Goal: Find specific page/section: Find specific page/section

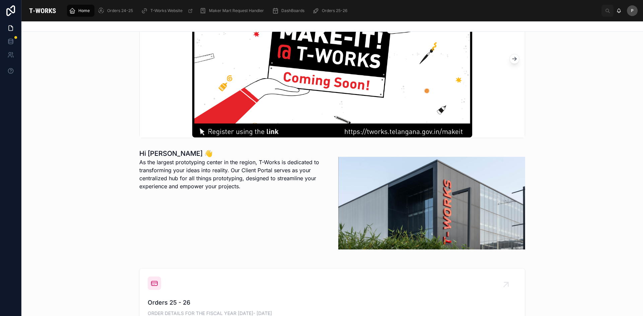
scroll to position [167, 0]
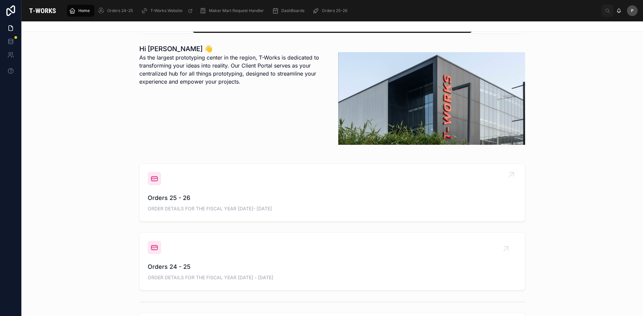
click at [169, 197] on span "Orders 25 - 26" at bounding box center [332, 198] width 369 height 9
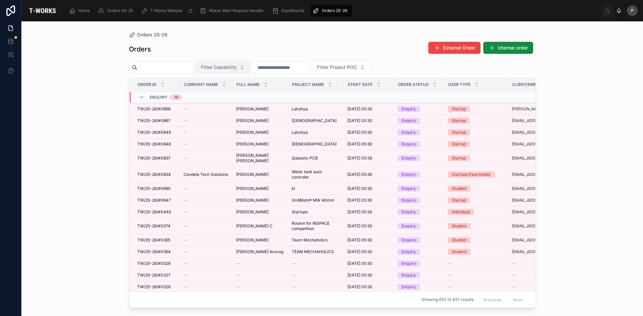
click at [235, 71] on button "Filter Capability" at bounding box center [222, 67] width 55 height 13
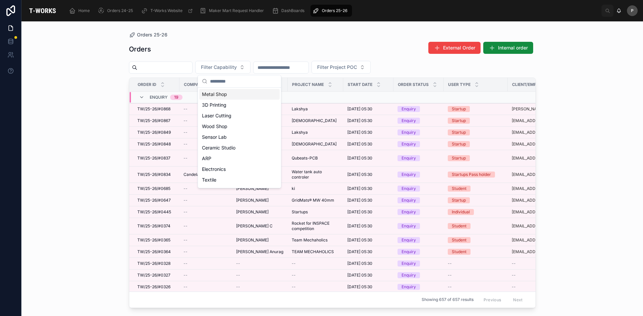
click at [221, 96] on div "Metal Shop" at bounding box center [239, 94] width 80 height 11
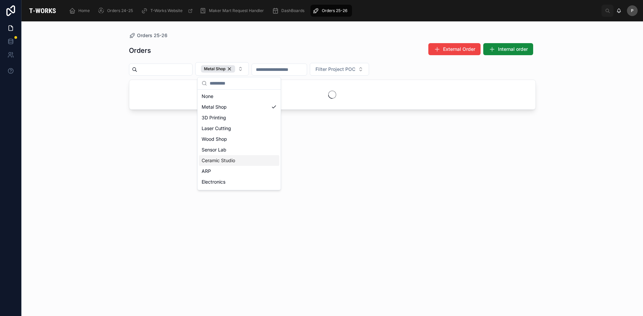
click at [107, 166] on div "Orders 25-26 Orders External Order Internal order Metal Shop Filter Project POC" at bounding box center [331, 168] width 621 height 295
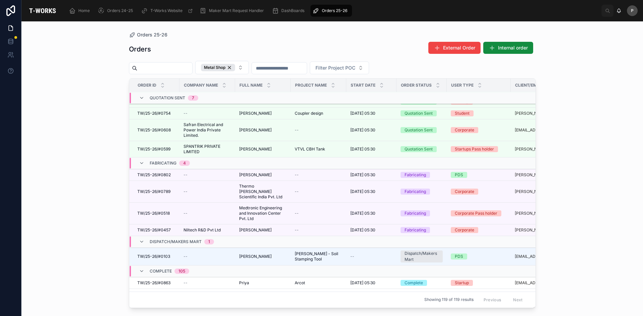
scroll to position [100, 0]
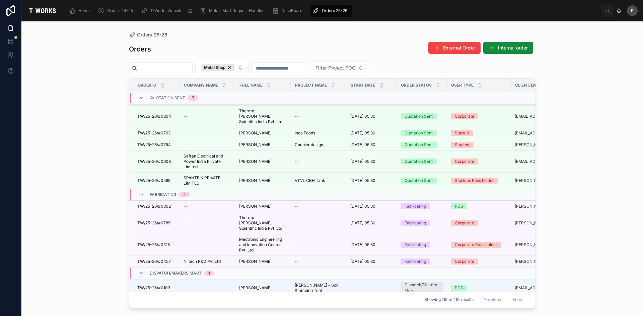
drag, startPoint x: 203, startPoint y: 247, endPoint x: 213, endPoint y: 246, distance: 9.8
click at [203, 259] on span "Niltech R&D Pvt Ltd" at bounding box center [201, 261] width 37 height 5
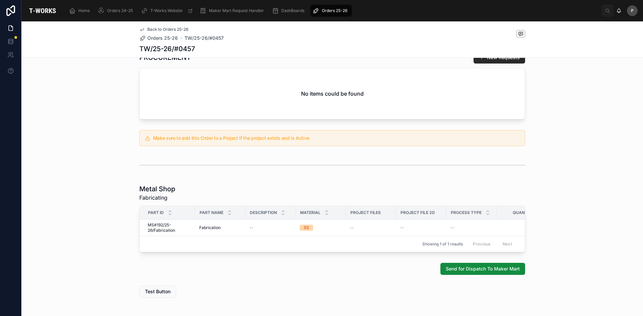
scroll to position [267, 0]
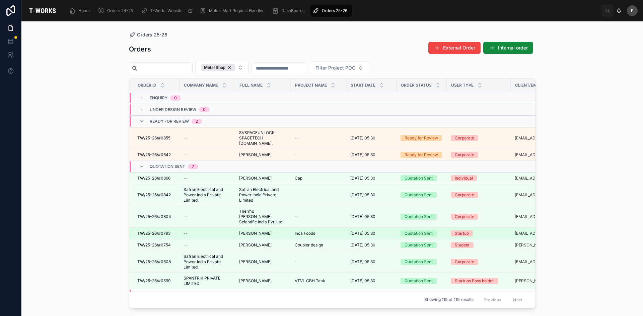
scroll to position [67, 0]
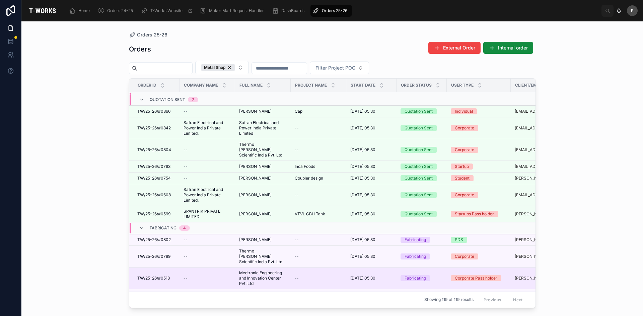
click at [253, 271] on span "Medtronic Engineering and Innovation Center Pvt. Ltd" at bounding box center [263, 279] width 48 height 16
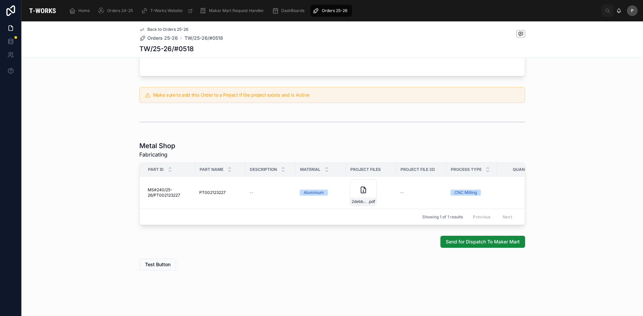
scroll to position [290, 0]
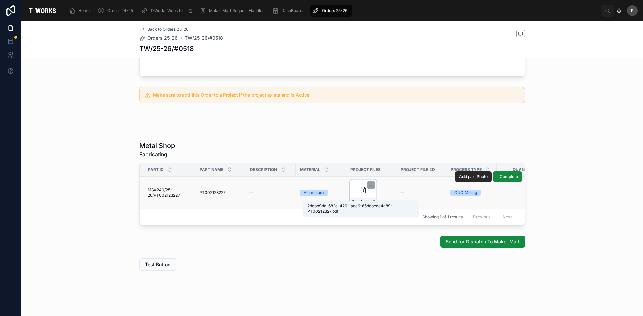
click at [362, 199] on span "2debb9dc-682e-4261-aee6-65debcde4a89-PT00212327" at bounding box center [360, 201] width 16 height 5
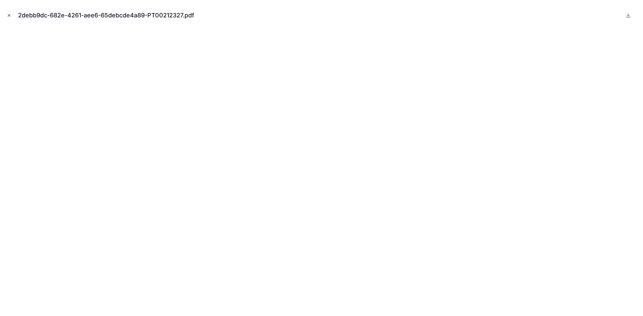
click at [11, 17] on icon "Close modal" at bounding box center [9, 15] width 5 height 5
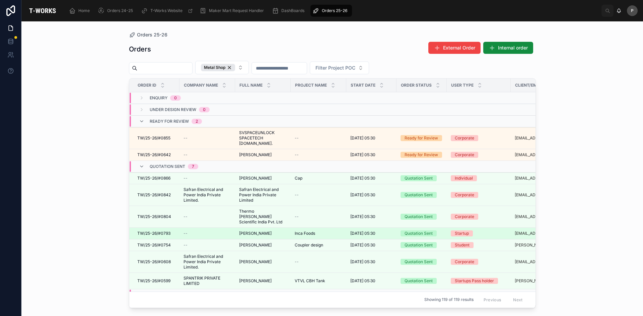
click at [255, 231] on span "[PERSON_NAME]" at bounding box center [255, 233] width 32 height 5
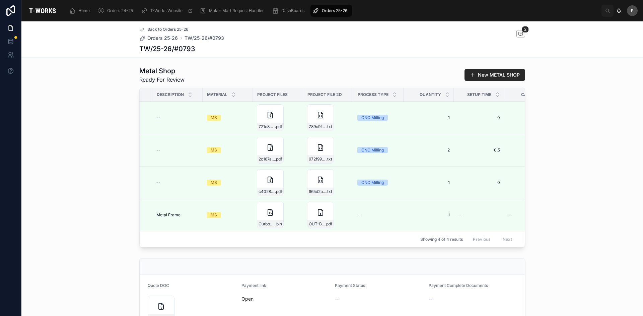
scroll to position [0, 151]
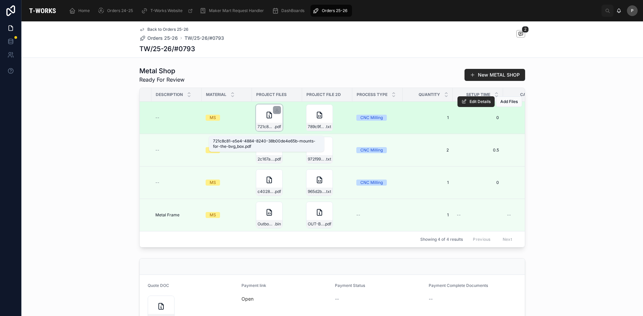
click at [274, 130] on span ".pdf" at bounding box center [277, 126] width 7 height 5
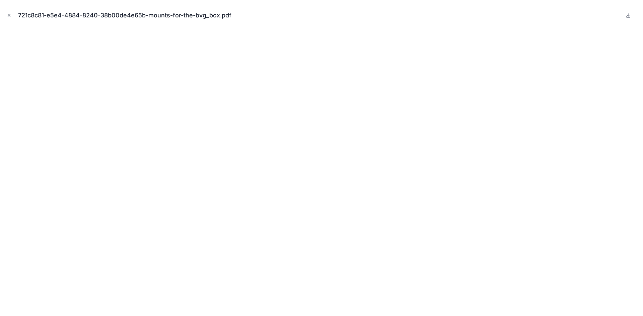
click at [12, 17] on button "Close modal" at bounding box center [8, 15] width 7 height 7
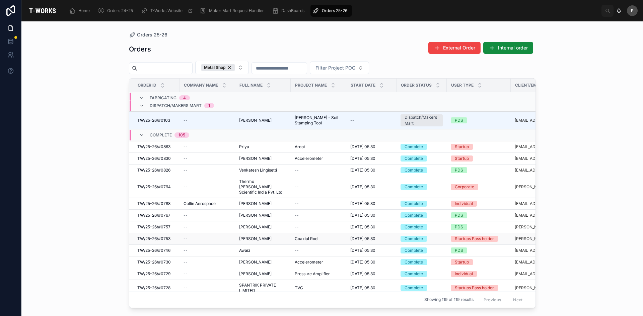
scroll to position [270, 0]
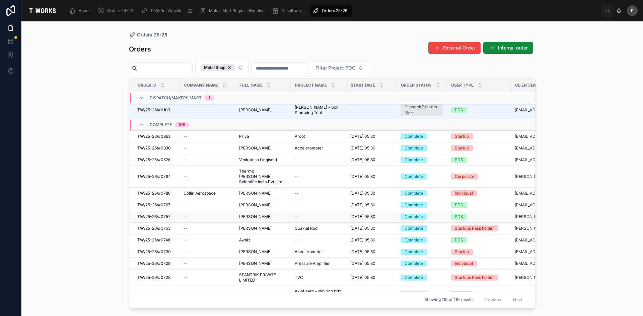
click at [167, 214] on span "TW/25-26/#0757" at bounding box center [153, 216] width 33 height 5
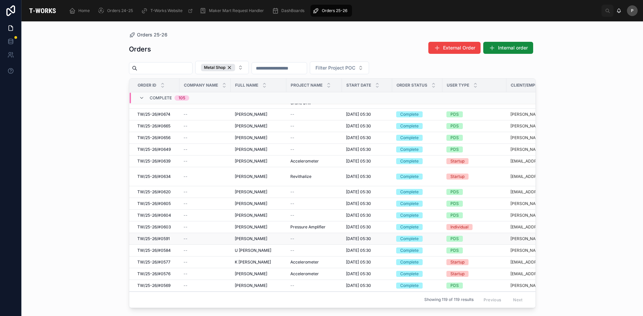
scroll to position [498, 0]
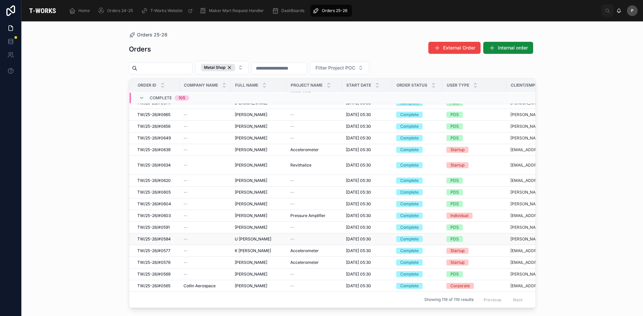
click at [248, 240] on span "U [PERSON_NAME]" at bounding box center [253, 239] width 36 height 5
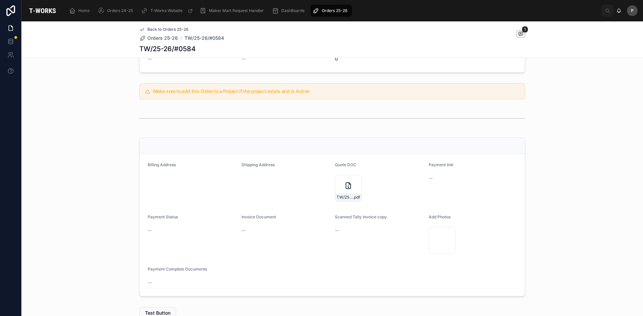
scroll to position [134, 0]
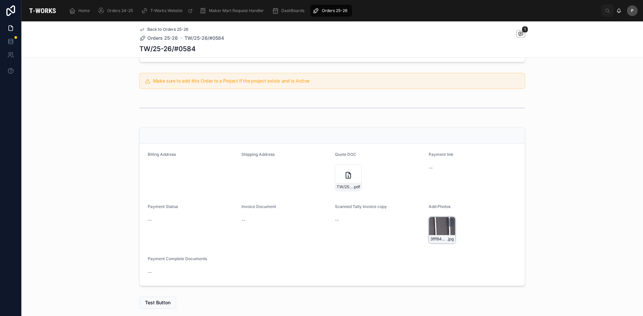
click at [431, 227] on div "3fff84c8-173b-4ee5-89c8-4b39e5a5a101-20250723_112534 .jpg" at bounding box center [442, 230] width 27 height 27
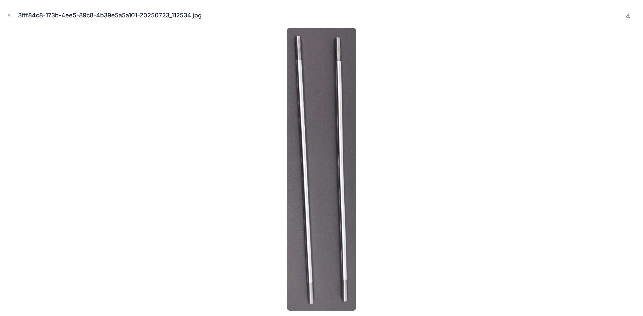
click at [10, 16] on icon "Close modal" at bounding box center [9, 15] width 5 height 5
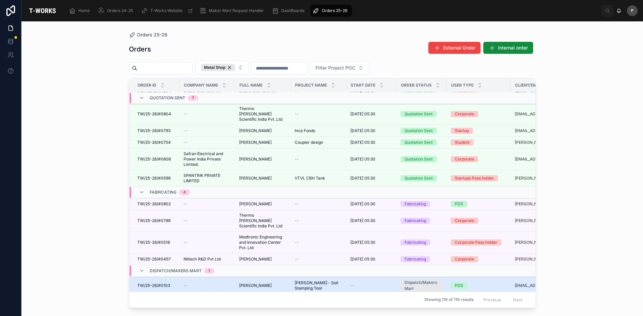
scroll to position [163, 0]
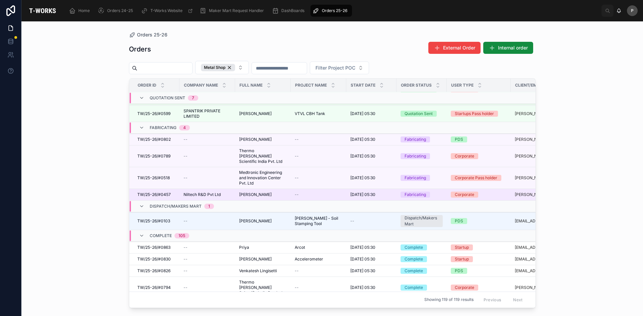
click at [257, 192] on span "[PERSON_NAME]" at bounding box center [255, 194] width 32 height 5
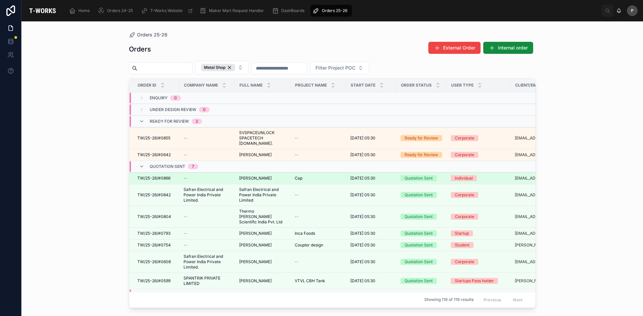
click at [252, 176] on span "[PERSON_NAME]" at bounding box center [255, 178] width 32 height 5
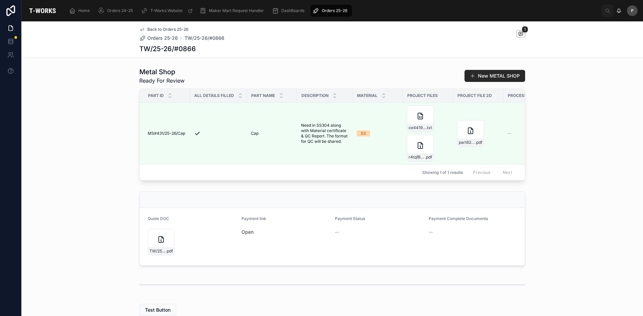
scroll to position [167, 0]
click at [158, 243] on icon at bounding box center [161, 239] width 8 height 8
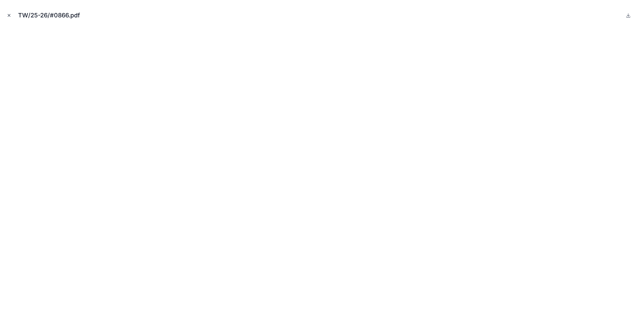
click at [9, 15] on icon "Close modal" at bounding box center [9, 15] width 2 height 2
